Goal: Check status: Check status

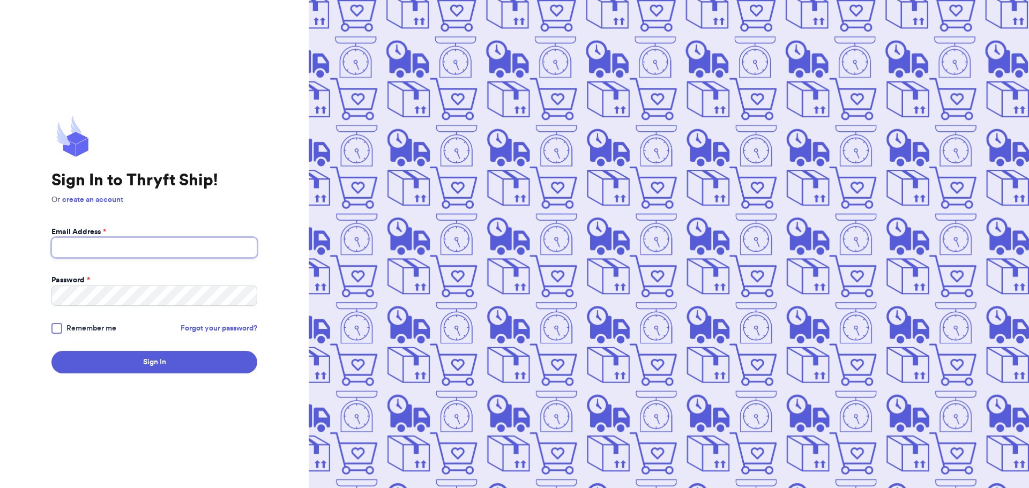
click at [113, 245] on input "Email Address *" at bounding box center [154, 247] width 206 height 20
type input "[EMAIL_ADDRESS][DOMAIN_NAME]"
click at [54, 326] on div at bounding box center [56, 328] width 11 height 11
click at [0, 0] on input "Remember me" at bounding box center [0, 0] width 0 height 0
click at [123, 362] on button "Sign In" at bounding box center [154, 362] width 206 height 23
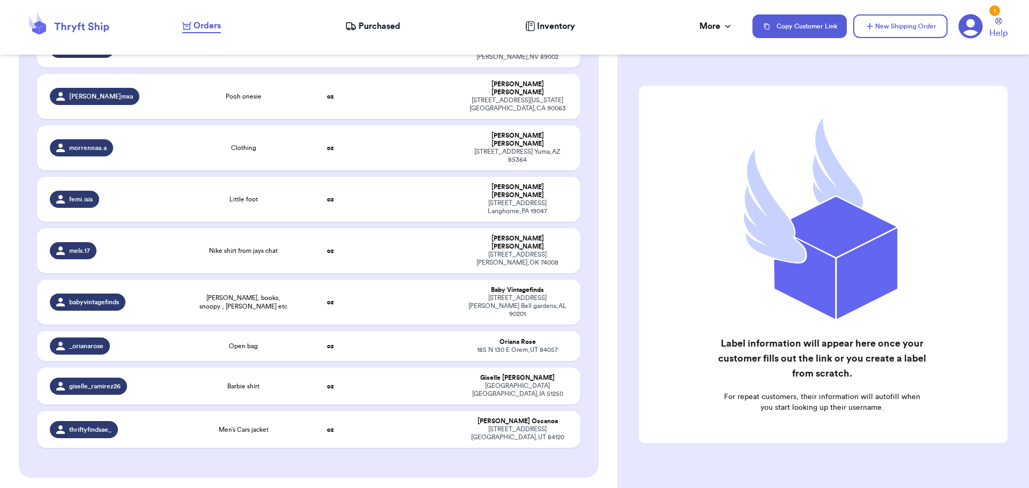
scroll to position [343, 0]
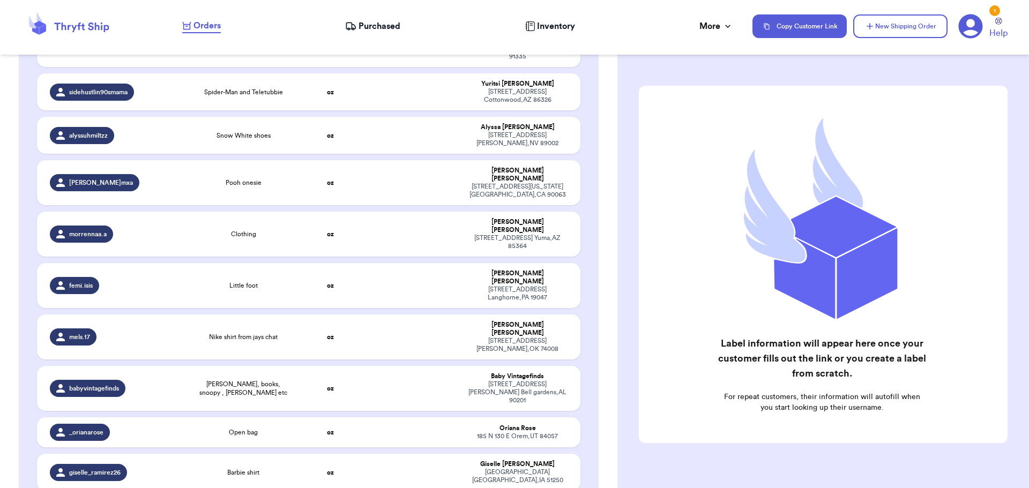
click at [370, 23] on span "Purchased" at bounding box center [380, 26] width 42 height 13
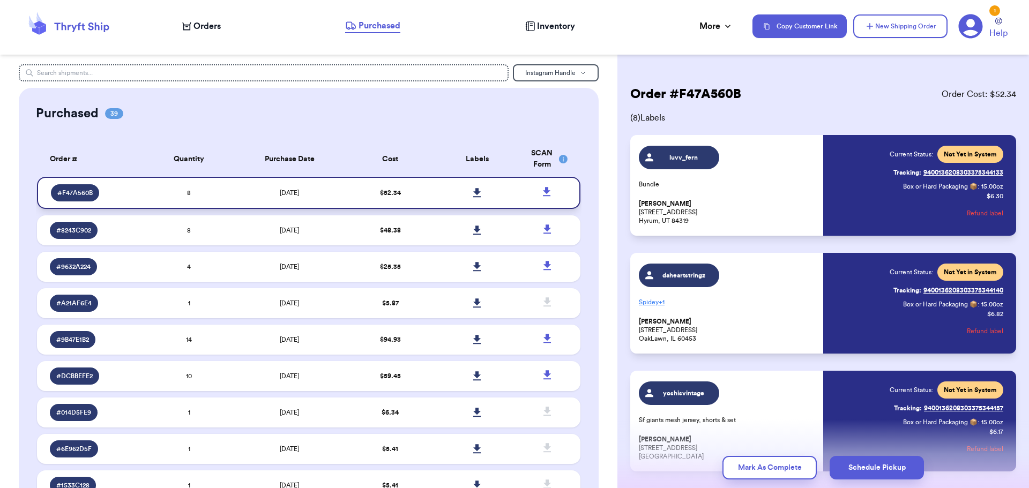
click at [427, 194] on td "$ 52.34" at bounding box center [390, 193] width 87 height 32
click at [473, 191] on icon at bounding box center [477, 192] width 8 height 9
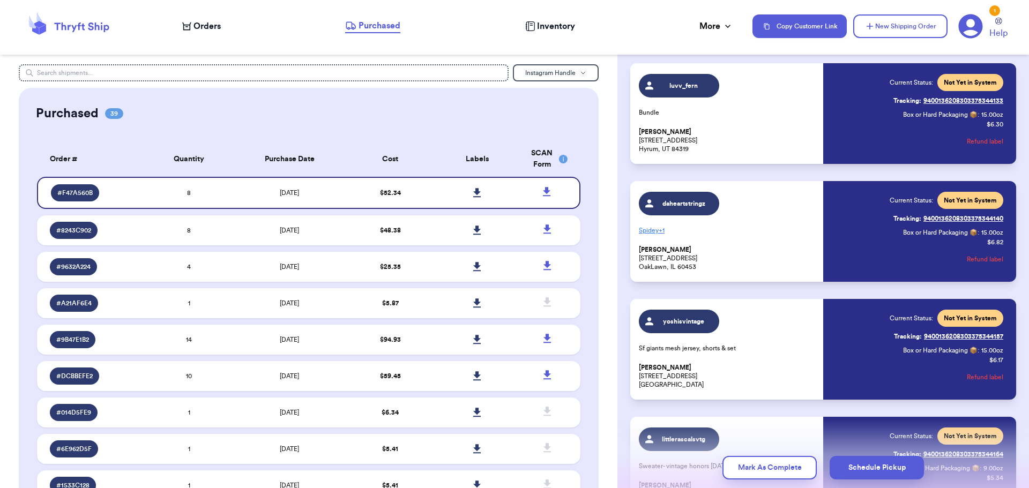
scroll to position [54, 0]
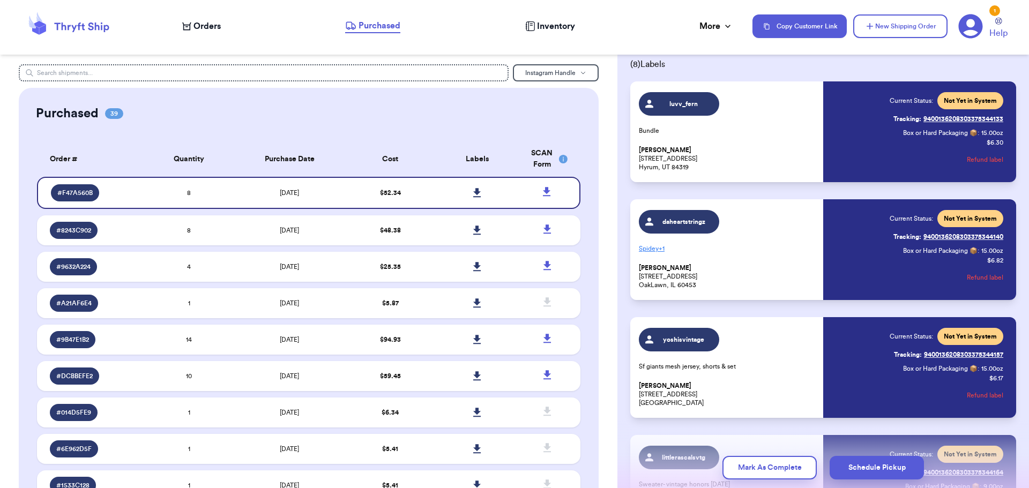
click at [658, 246] on p "Spidey + 1" at bounding box center [728, 248] width 178 height 17
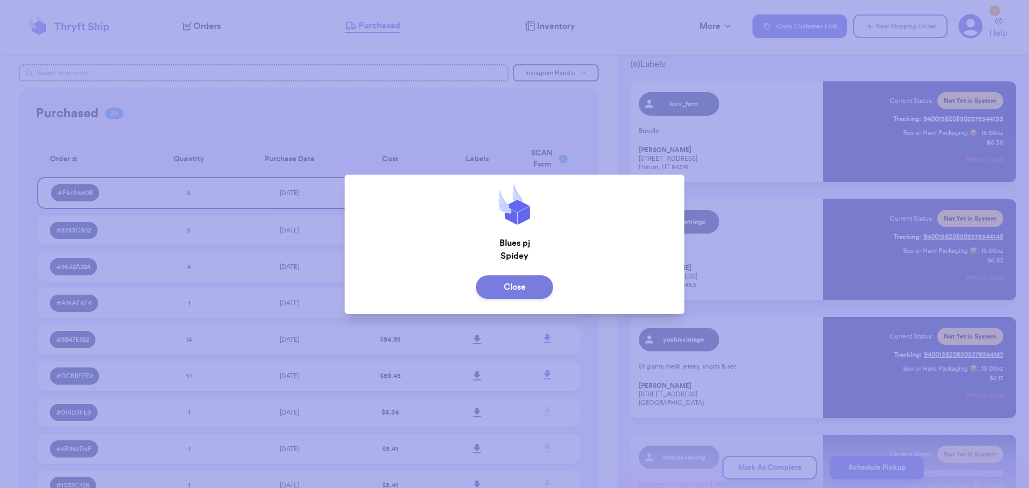
click at [537, 285] on button "Close" at bounding box center [514, 288] width 77 height 24
